Goal: Task Accomplishment & Management: Manage account settings

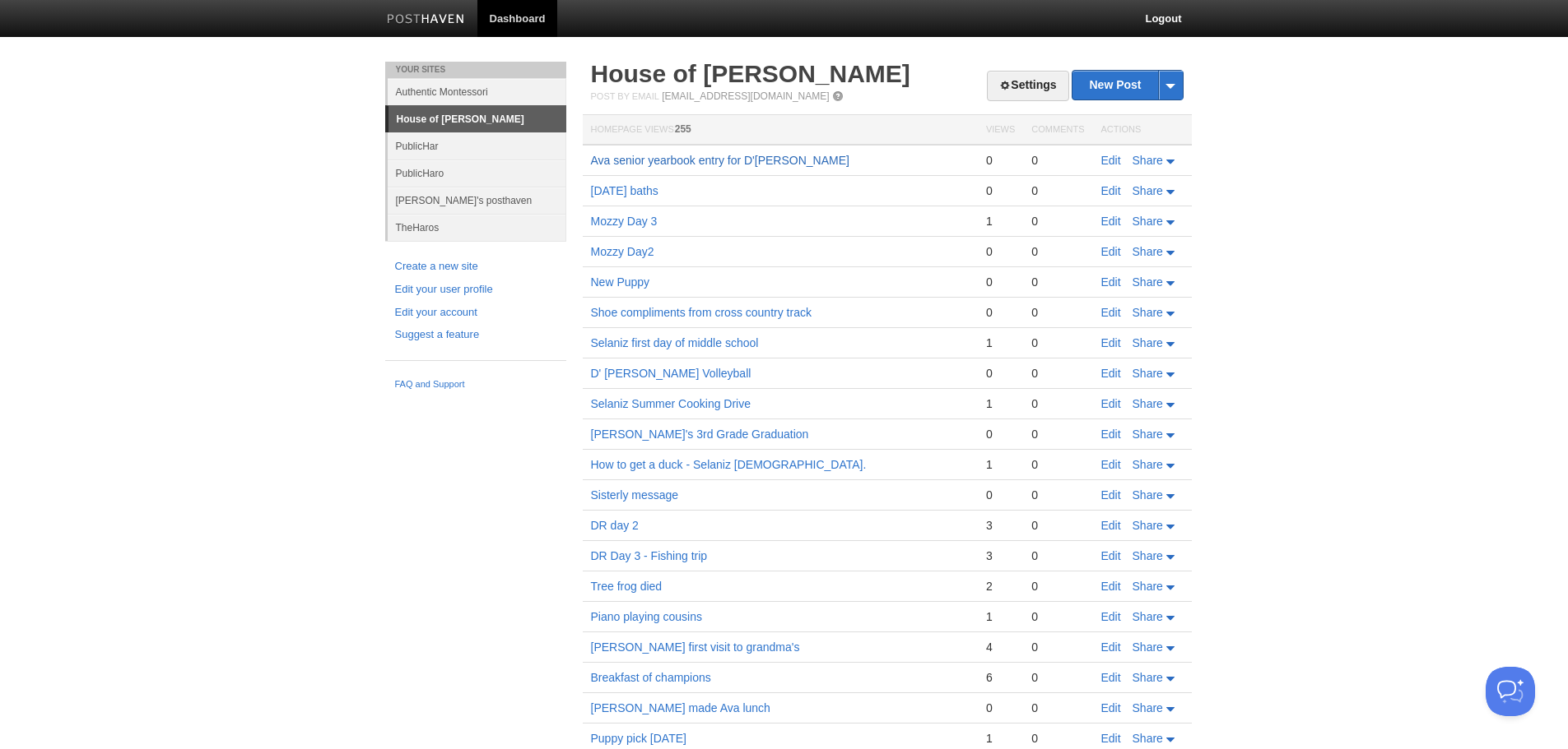
click at [703, 158] on link "Ava senior yearbook entry for D'evelyn" at bounding box center [720, 160] width 259 height 13
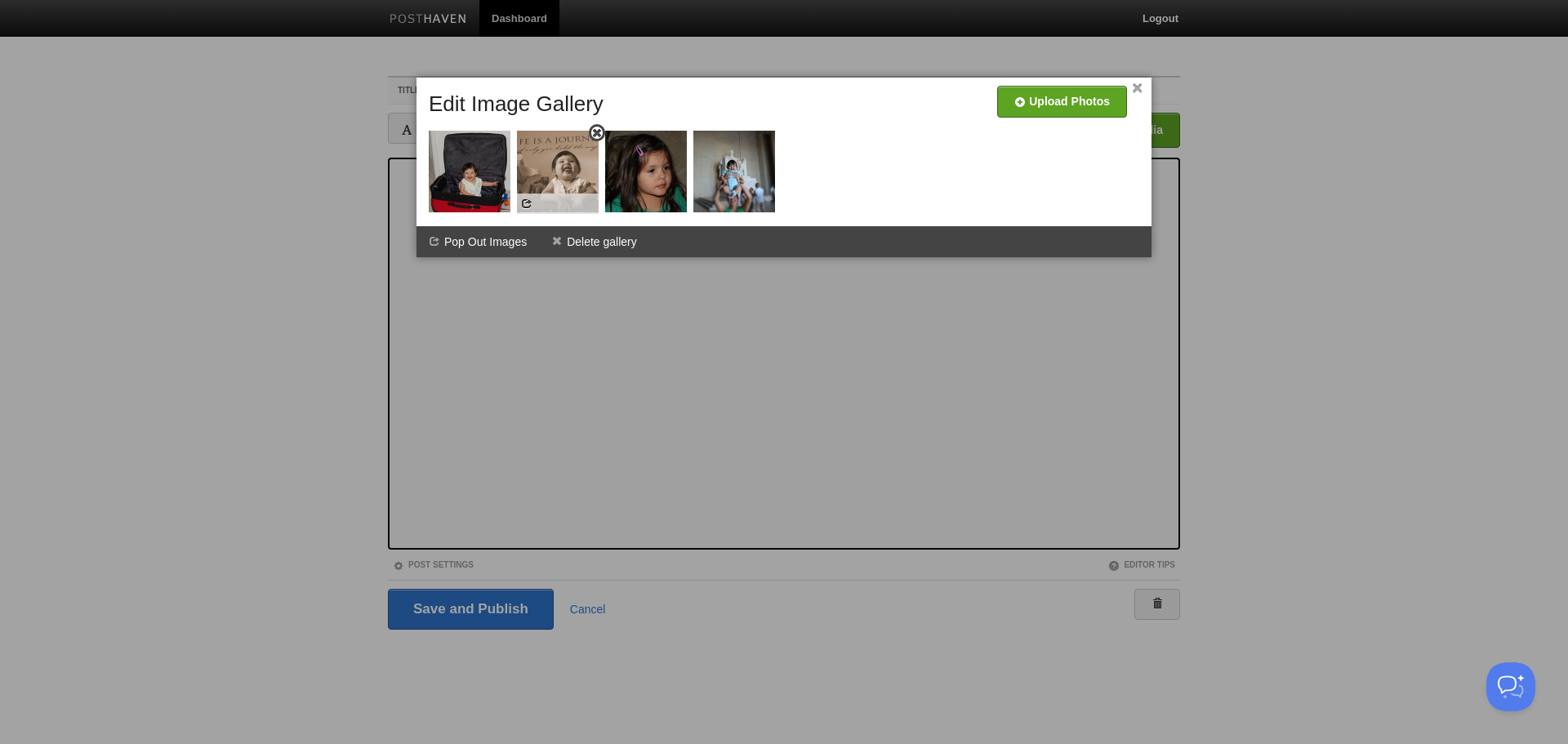
click at [554, 180] on img at bounding box center [557, 171] width 81 height 81
click at [528, 202] on span at bounding box center [526, 203] width 12 height 12
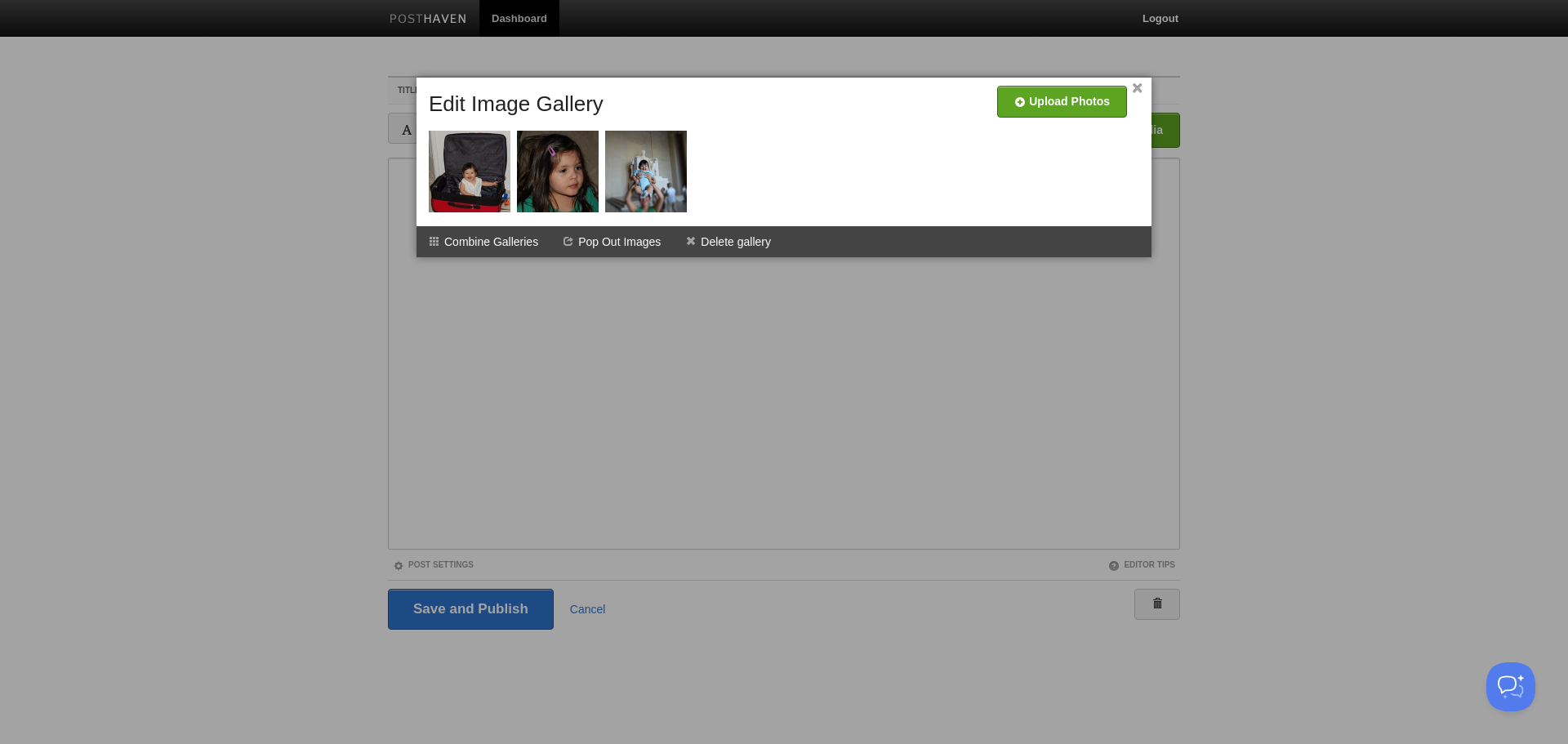
click at [1141, 84] on link "×" at bounding box center [1138, 89] width 11 height 9
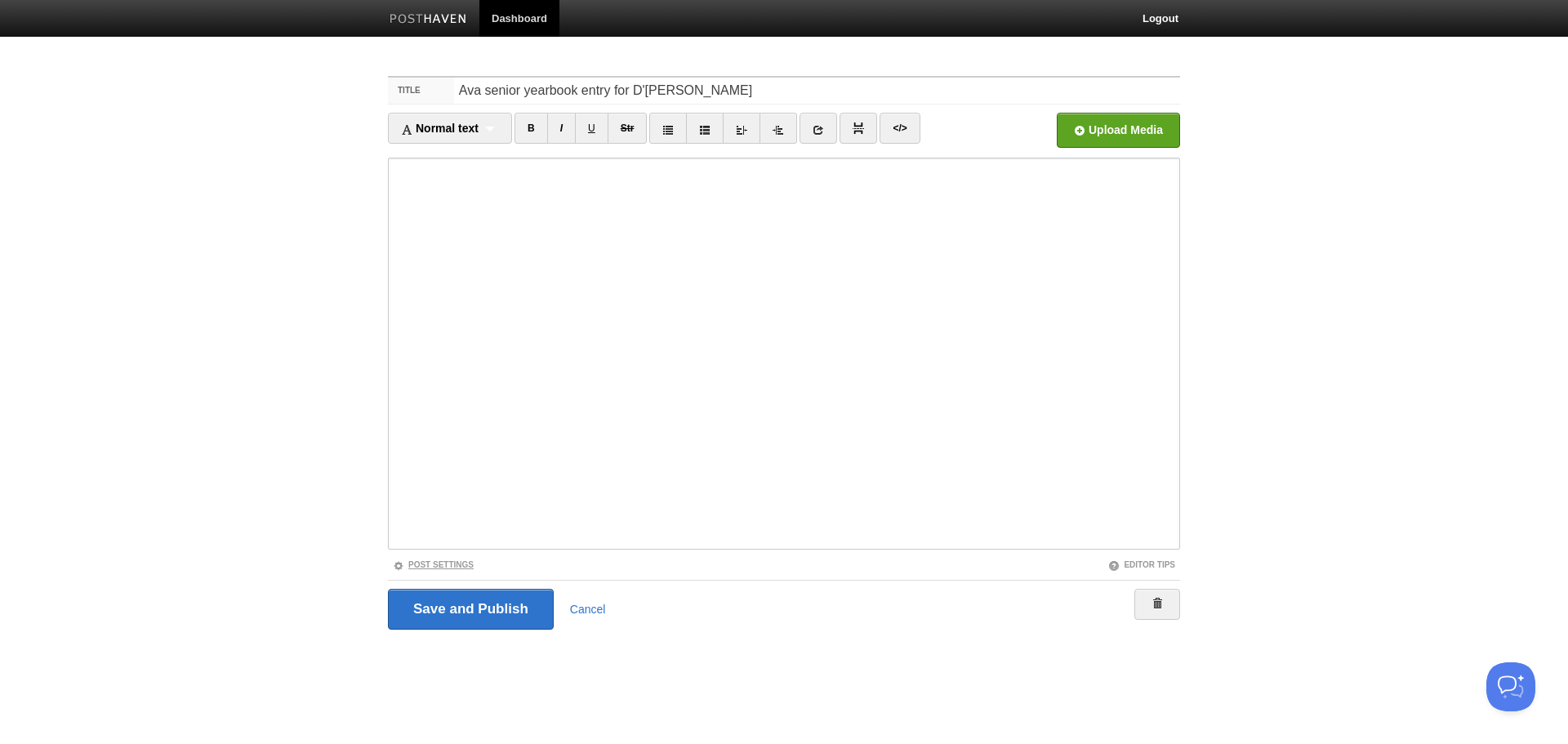
click at [454, 565] on link "Post Settings" at bounding box center [433, 565] width 80 height 9
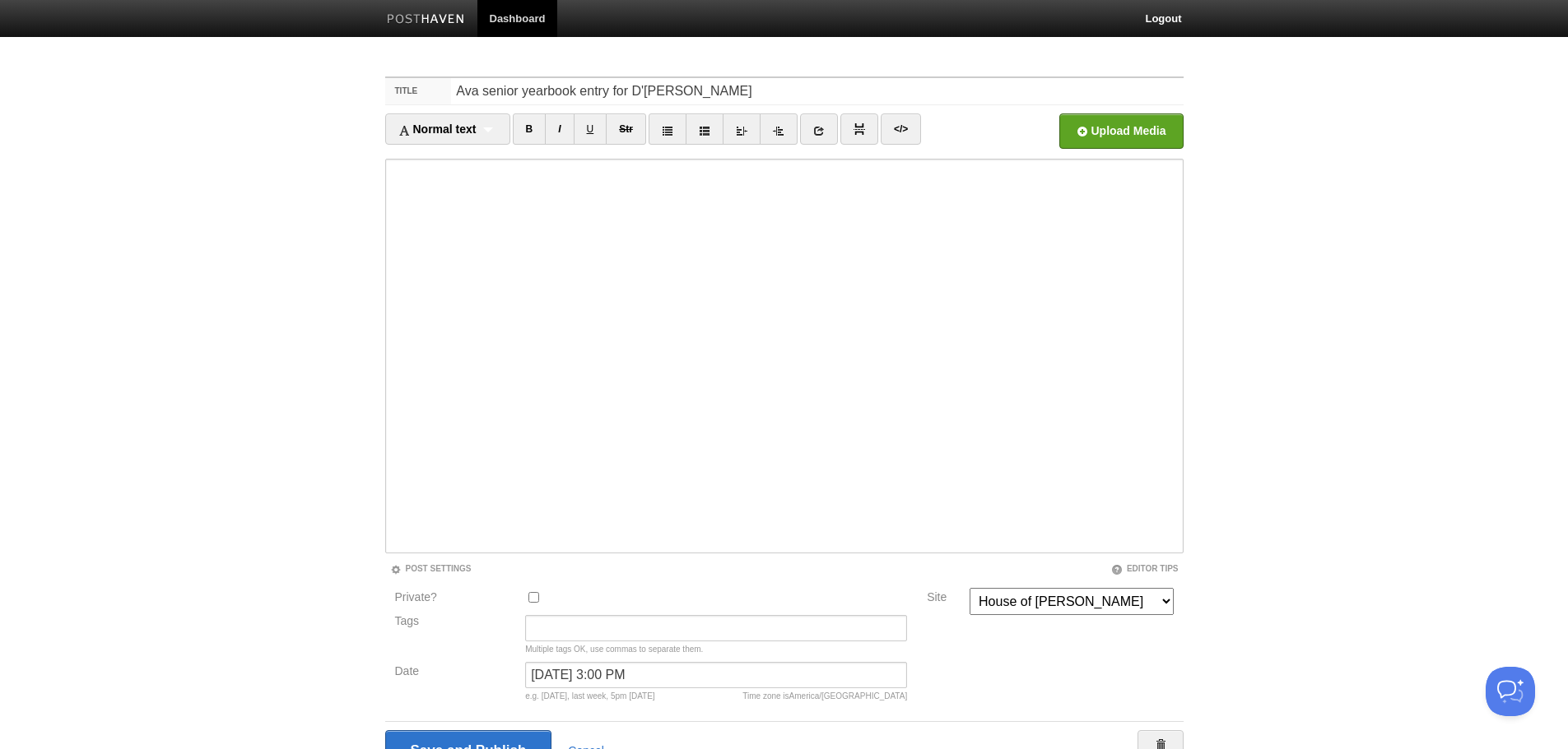
click at [528, 595] on input "Private?" at bounding box center [534, 598] width 11 height 11
checkbox input "true"
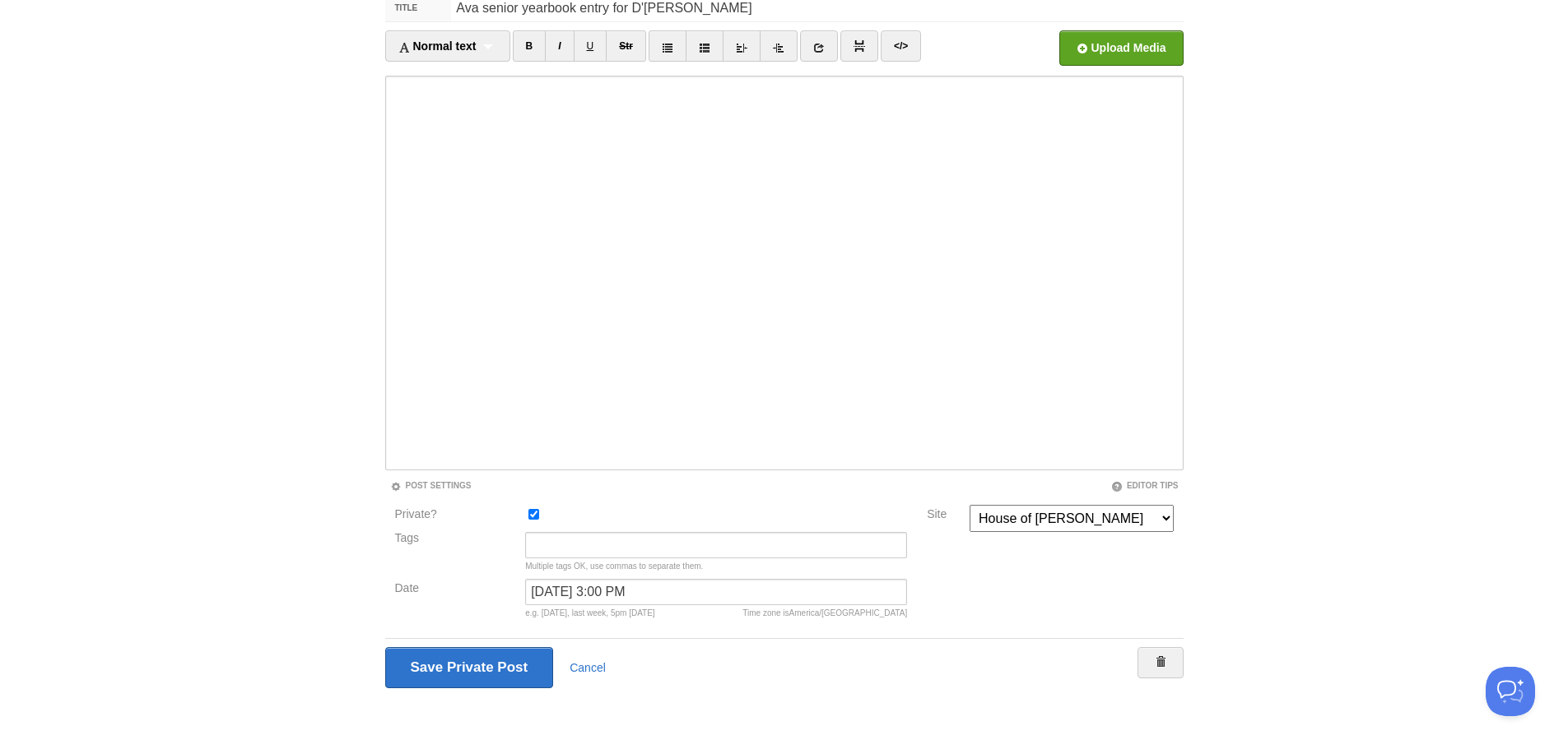
scroll to position [84, 0]
click at [435, 662] on input "Save and Publish" at bounding box center [469, 666] width 168 height 41
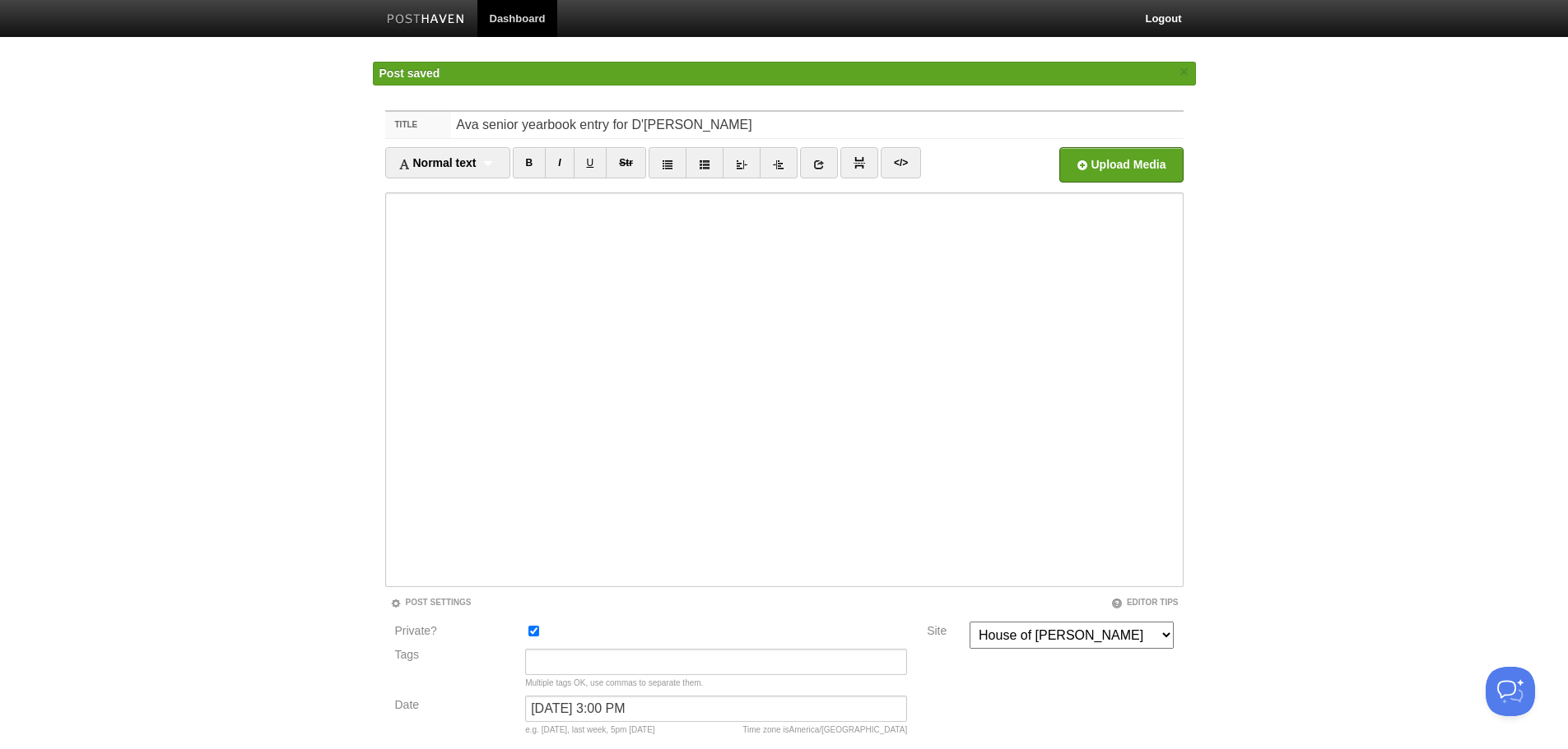
click at [426, 14] on img at bounding box center [425, 19] width 78 height 12
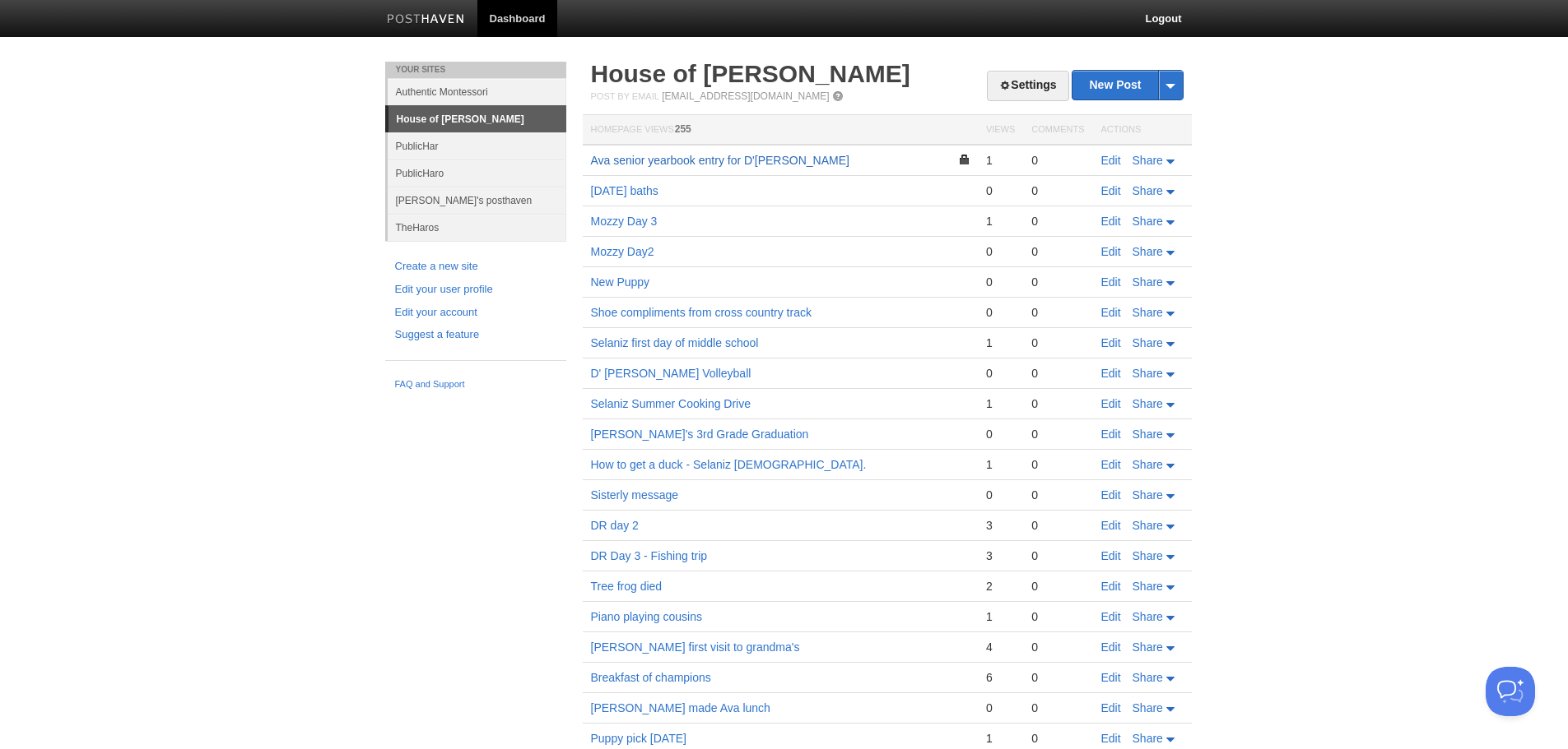
click at [709, 160] on link "Ava senior yearbook entry for D'evelyn" at bounding box center [720, 160] width 259 height 13
